Goal: Task Accomplishment & Management: Manage account settings

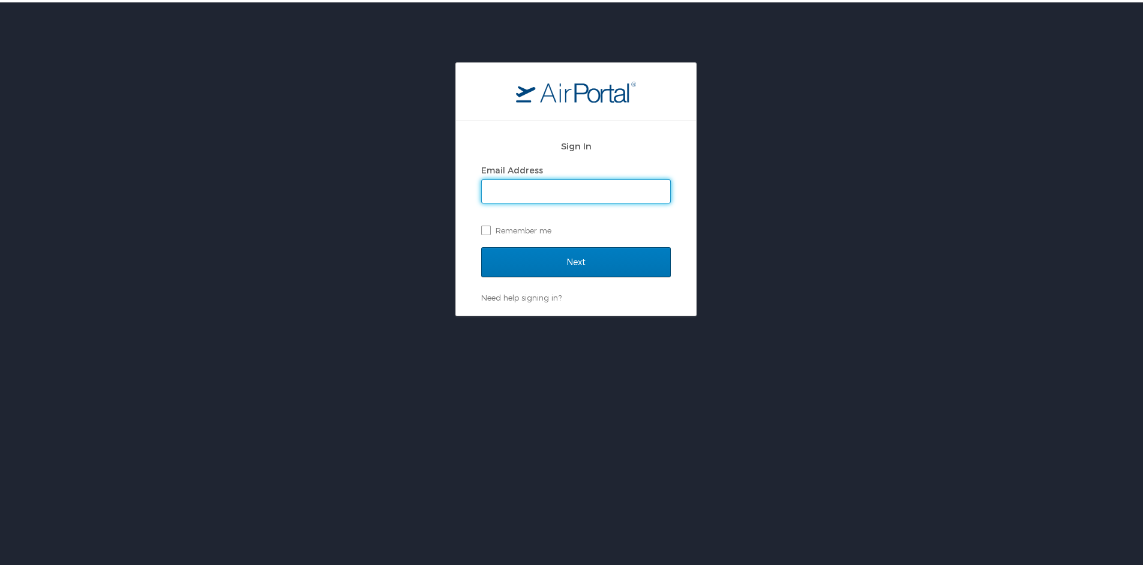
click at [579, 193] on input "Email Address" at bounding box center [576, 189] width 188 height 23
paste input "janegregoire@registrypartners.com"
type input "janegregoire@registrypartners.com"
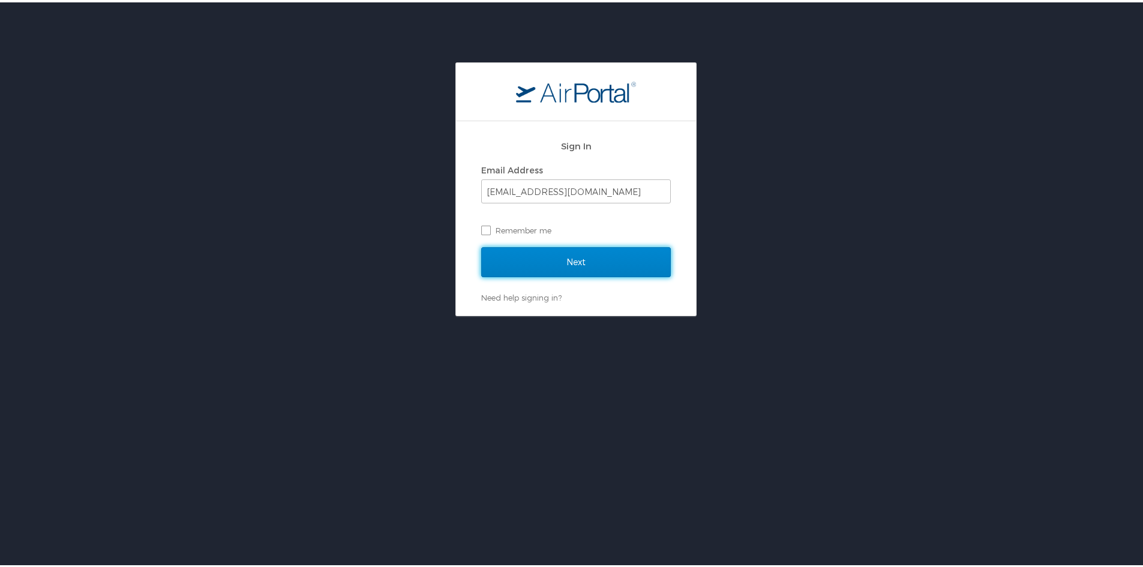
click at [599, 258] on input "Next" at bounding box center [576, 260] width 190 height 30
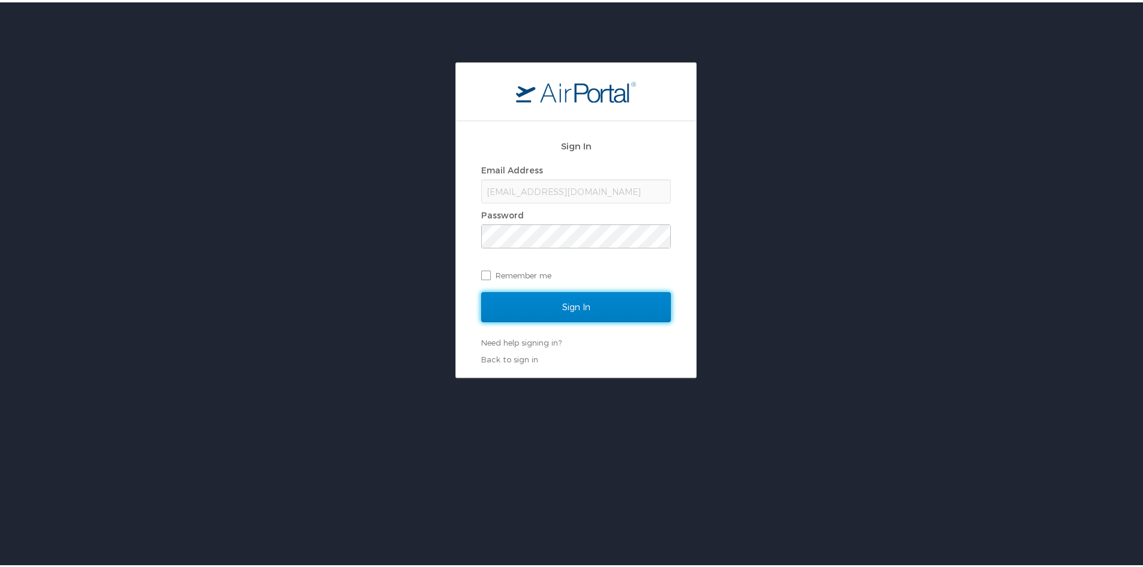
click at [589, 306] on input "Sign In" at bounding box center [576, 305] width 190 height 30
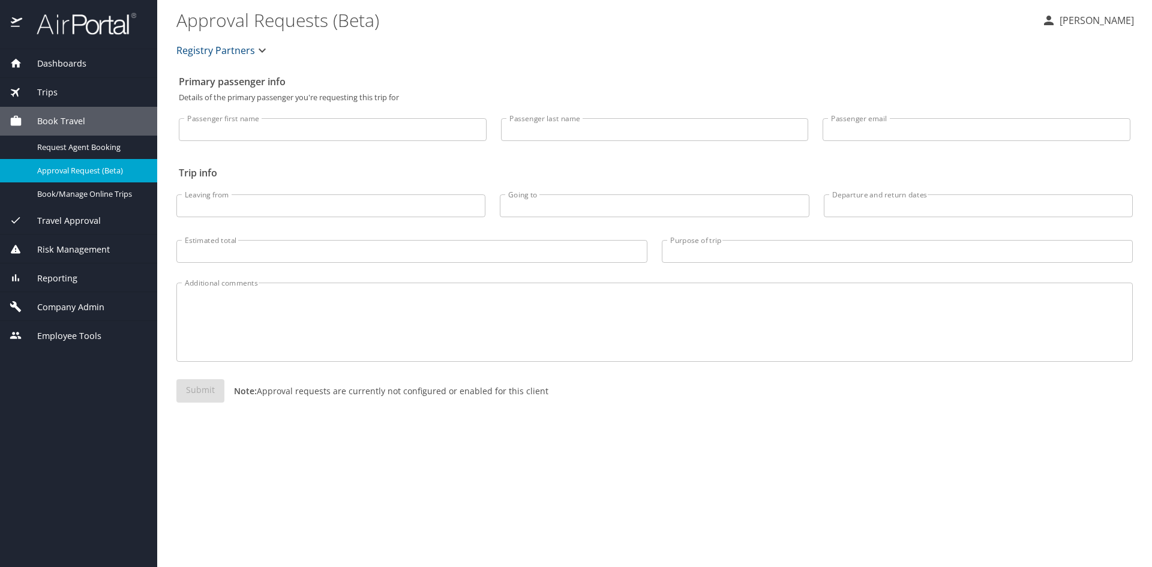
click at [53, 83] on div "Trips" at bounding box center [78, 92] width 157 height 29
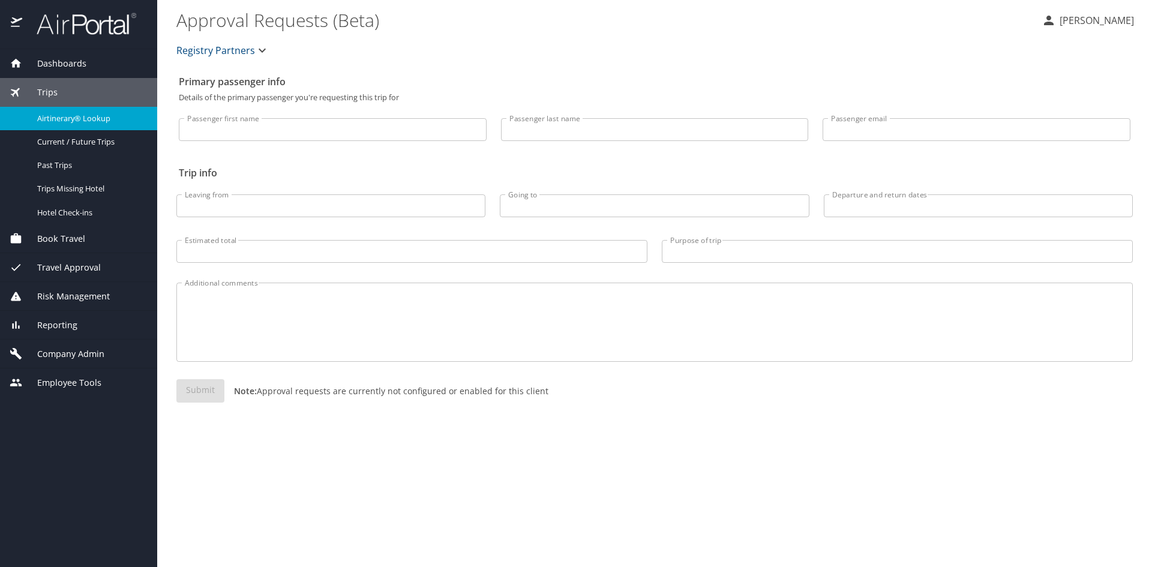
click at [66, 115] on span "Airtinerary® Lookup" at bounding box center [90, 118] width 106 height 11
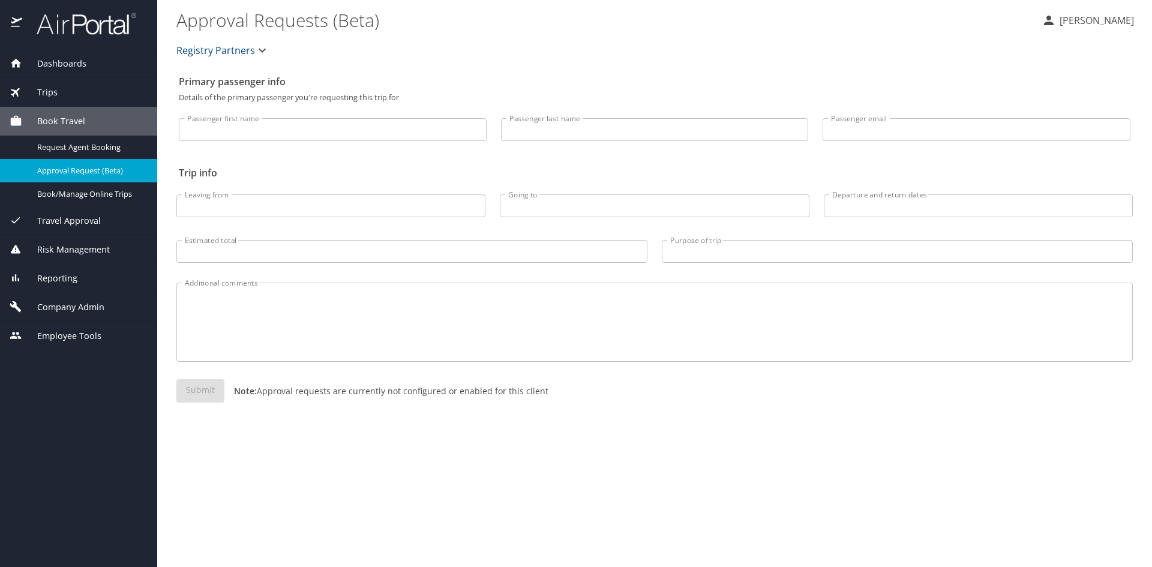
click at [73, 86] on div "Trips" at bounding box center [79, 92] width 138 height 13
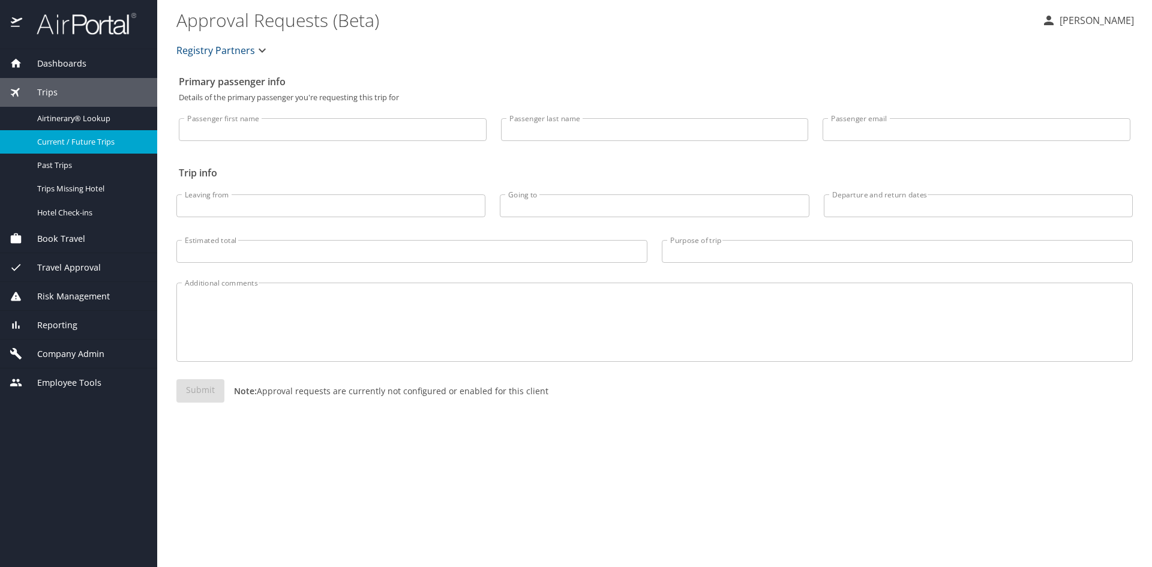
click at [86, 140] on span "Current / Future Trips" at bounding box center [90, 141] width 106 height 11
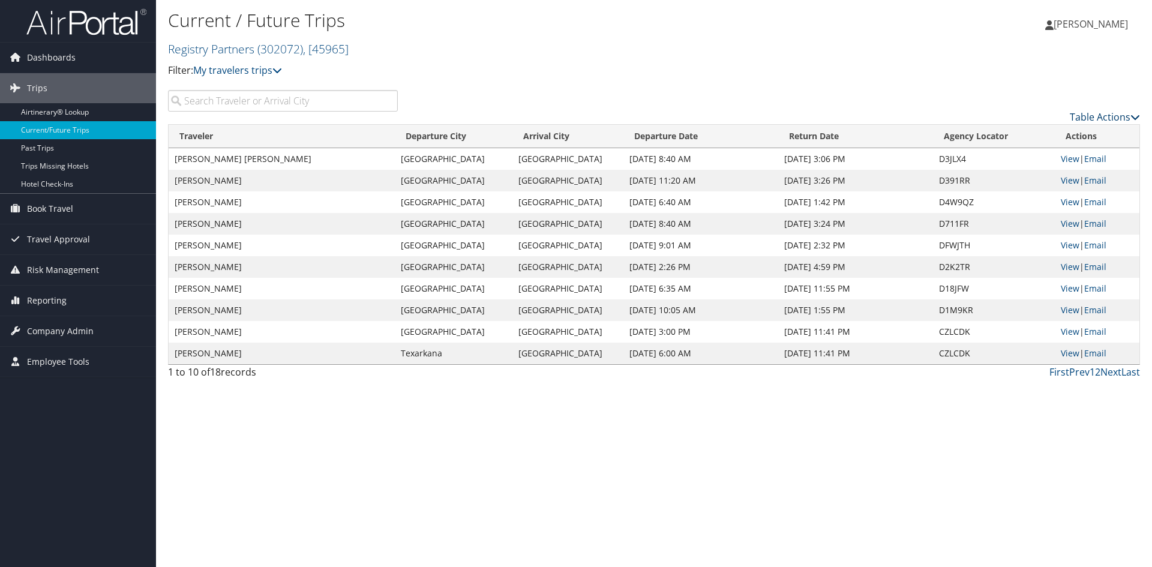
click at [1137, 122] on icon at bounding box center [1135, 117] width 10 height 10
click at [1016, 211] on link "Page Length" at bounding box center [1054, 201] width 158 height 20
click at [997, 212] on link "50" at bounding box center [1054, 202] width 158 height 20
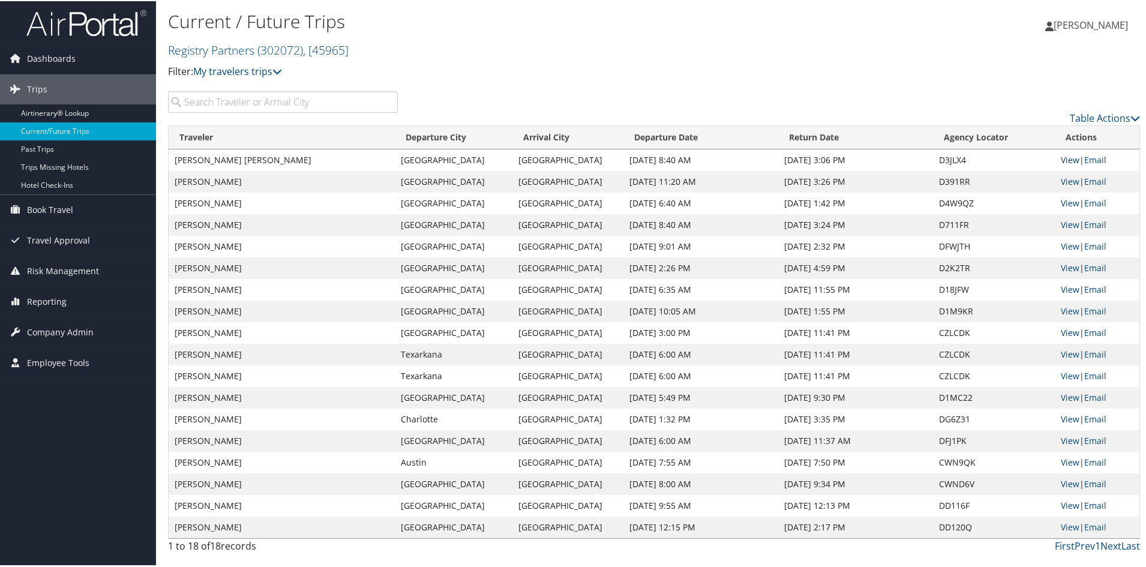
click at [1069, 164] on link "View" at bounding box center [1069, 158] width 19 height 11
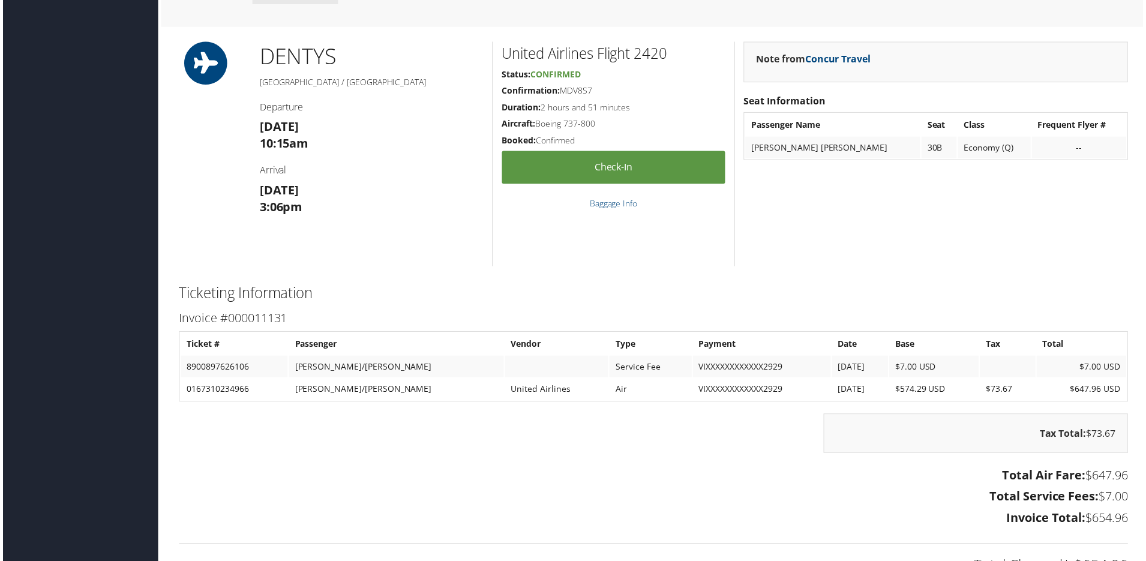
scroll to position [706, 0]
